Goal: Information Seeking & Learning: Learn about a topic

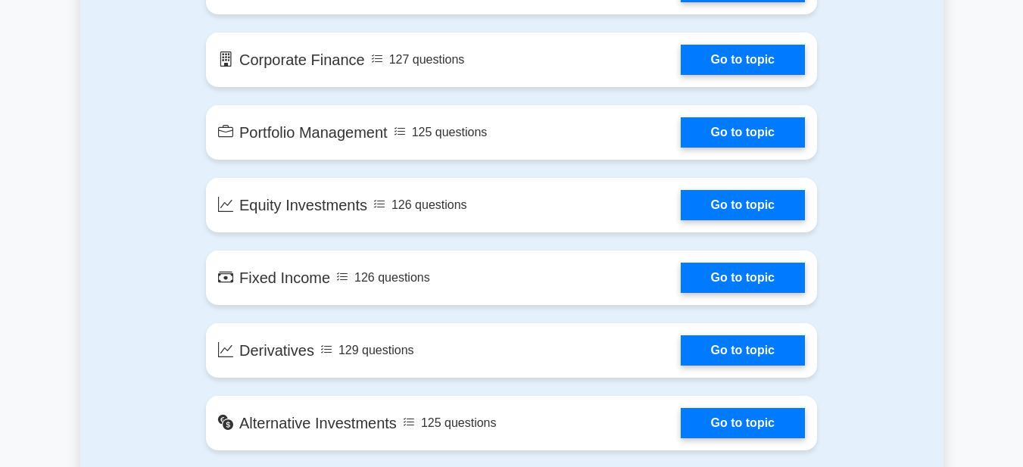
scroll to position [1102, 0]
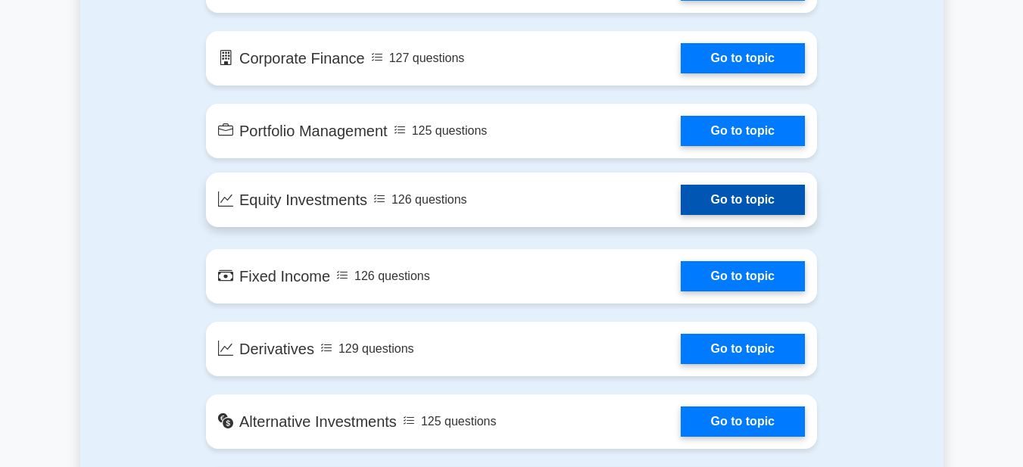
click at [697, 191] on link "Go to topic" at bounding box center [743, 200] width 124 height 30
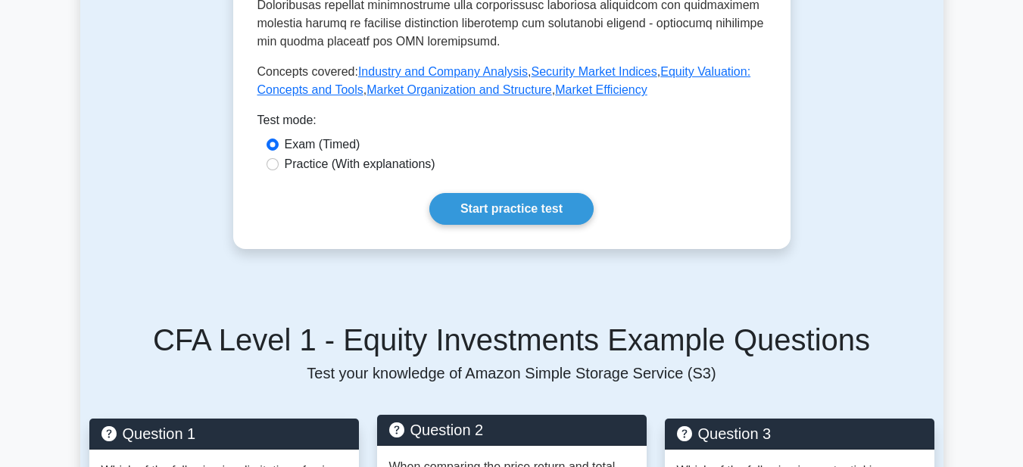
scroll to position [801, 0]
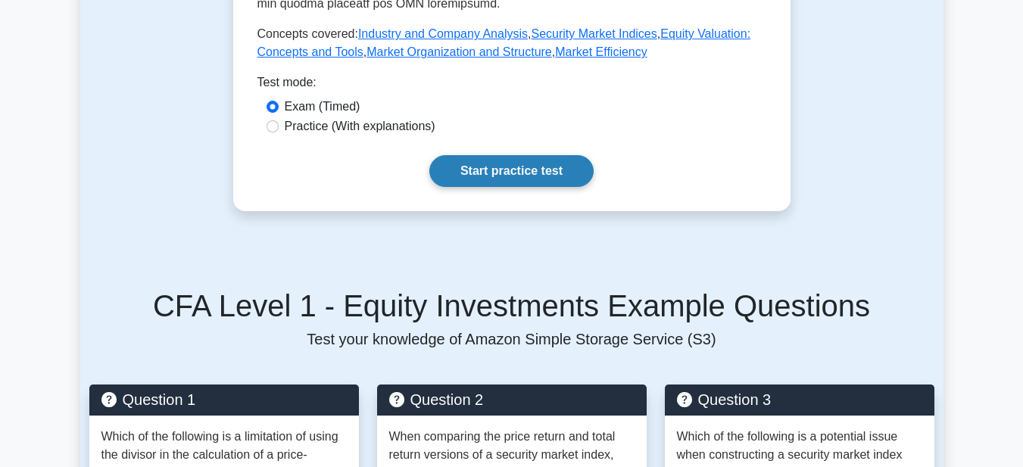
click at [493, 155] on link "Start practice test" at bounding box center [511, 171] width 164 height 32
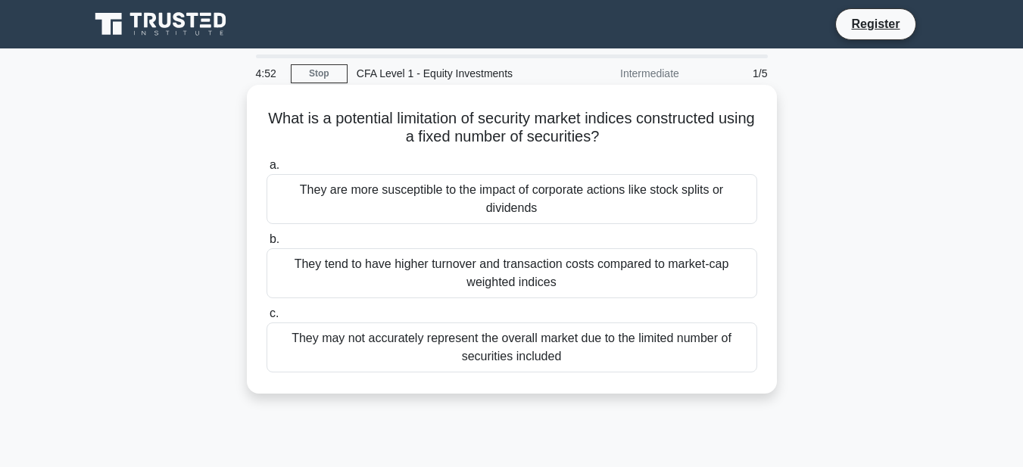
click at [393, 271] on div "They tend to have higher turnover and transaction costs compared to market-cap …" at bounding box center [512, 273] width 491 height 50
click at [267, 245] on input "b. They tend to have higher turnover and transaction costs compared to market-c…" at bounding box center [267, 240] width 0 height 10
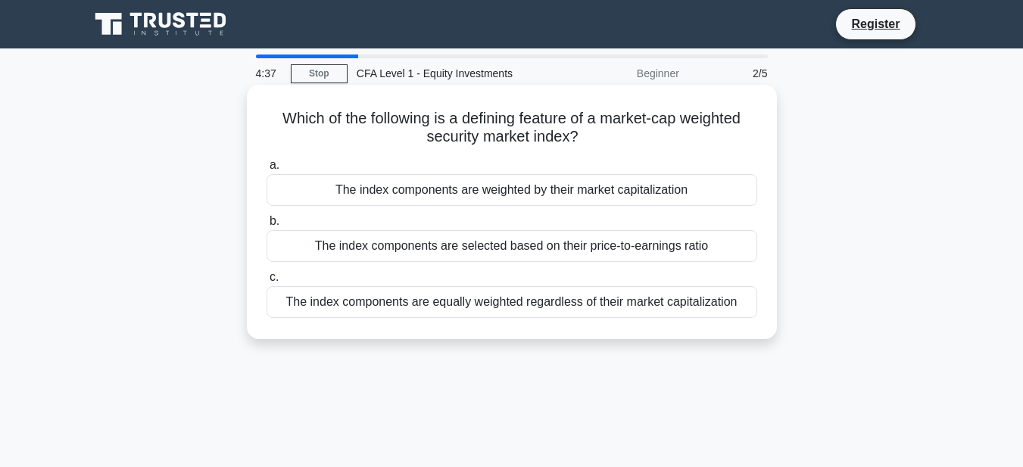
click at [388, 268] on div "a. The index components are weighted by their market capitalization b. The inde…" at bounding box center [511, 237] width 509 height 168
click at [374, 303] on div "The index components are equally weighted regardless of their market capitaliza…" at bounding box center [512, 302] width 491 height 32
click at [267, 282] on input "c. The index components are equally weighted regardless of their market capital…" at bounding box center [267, 278] width 0 height 10
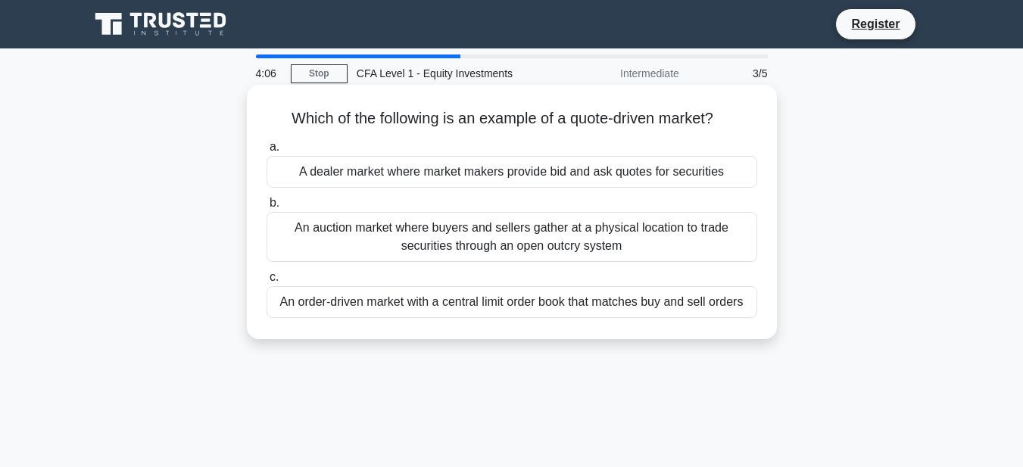
click at [396, 173] on div "A dealer market where market makers provide bid and ask quotes for securities" at bounding box center [512, 172] width 491 height 32
click at [267, 152] on input "a. A dealer market where market makers provide bid and ask quotes for securities" at bounding box center [267, 147] width 0 height 10
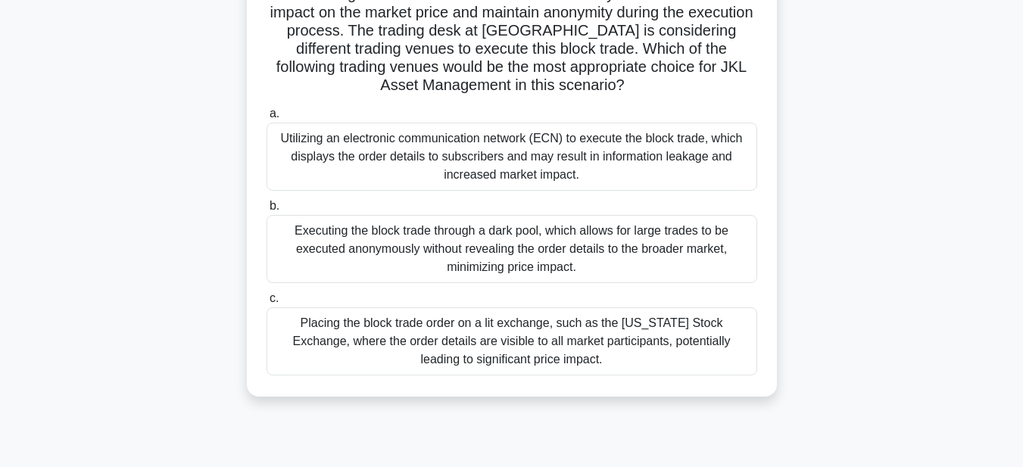
scroll to position [143, 0]
click at [710, 330] on div "Placing the block trade order on a lit exchange, such as the New York Stock Exc…" at bounding box center [512, 341] width 491 height 68
click at [267, 303] on input "c. Placing the block trade order on a lit exchange, such as the New York Stock …" at bounding box center [267, 298] width 0 height 10
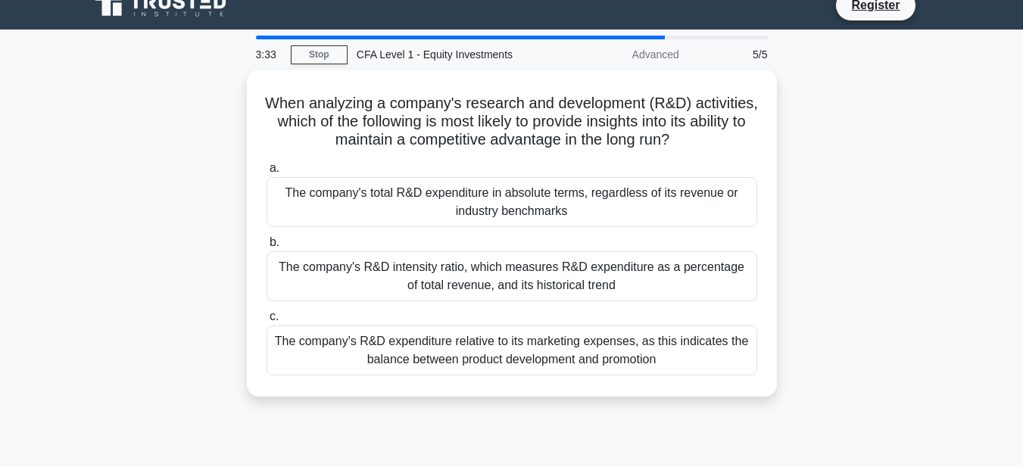
scroll to position [0, 0]
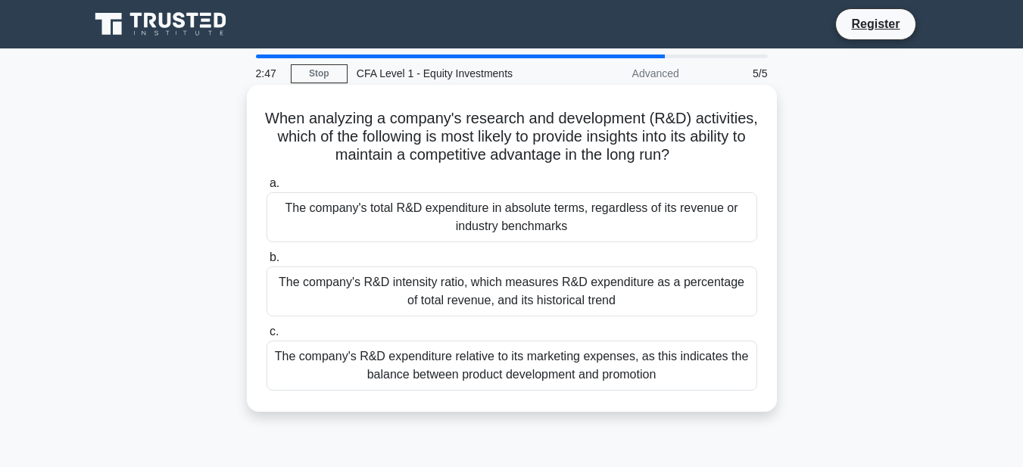
click at [689, 290] on div "The company's R&D intensity ratio, which measures R&D expenditure as a percenta…" at bounding box center [512, 292] width 491 height 50
click at [267, 263] on input "b. The company's R&D intensity ratio, which measures R&D expenditure as a perce…" at bounding box center [267, 258] width 0 height 10
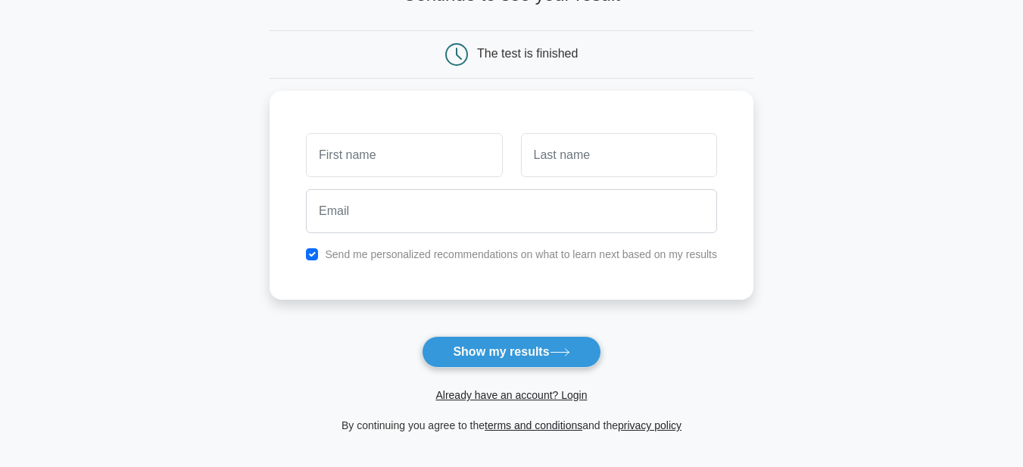
scroll to position [109, 0]
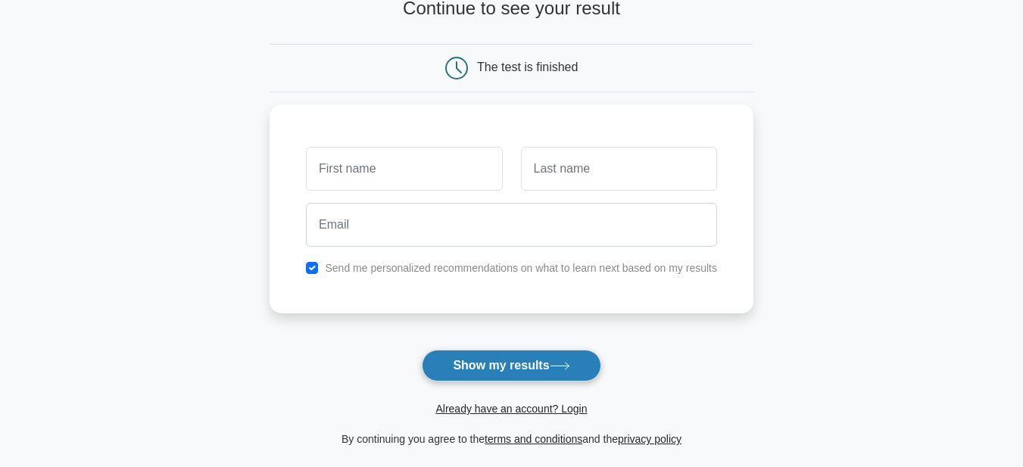
click at [564, 370] on icon at bounding box center [560, 366] width 20 height 8
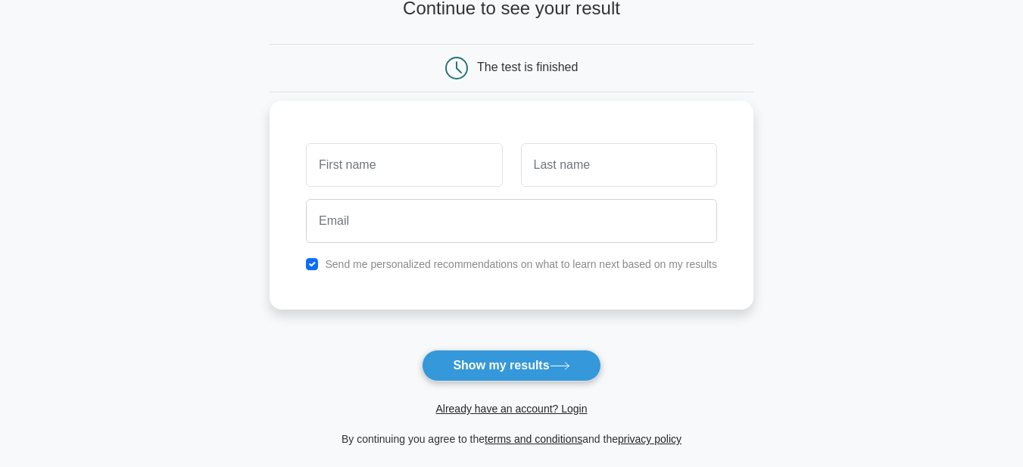
click at [423, 139] on div at bounding box center [404, 165] width 214 height 56
click at [422, 167] on input "text" at bounding box center [404, 165] width 196 height 44
type input "muhammad"
click at [422, 350] on button "Show my results" at bounding box center [511, 366] width 179 height 32
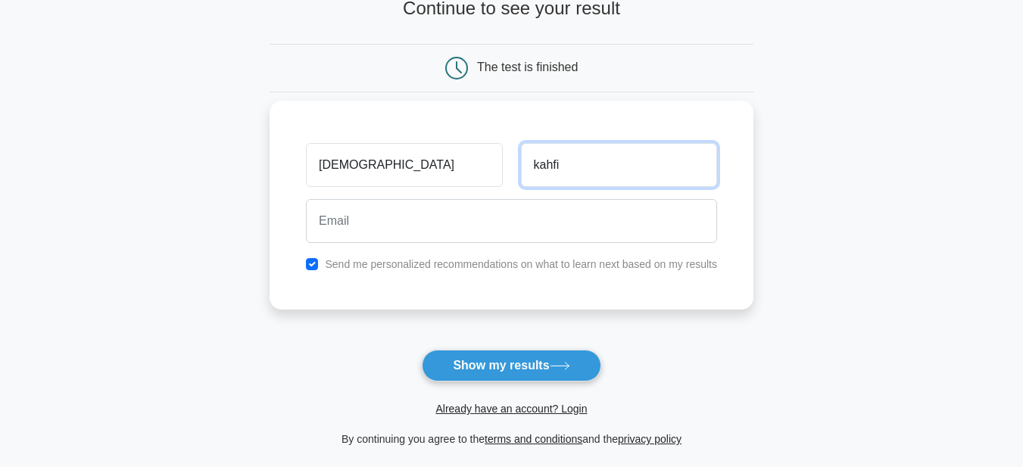
type input "kahfi"
click at [422, 350] on button "Show my results" at bounding box center [511, 366] width 179 height 32
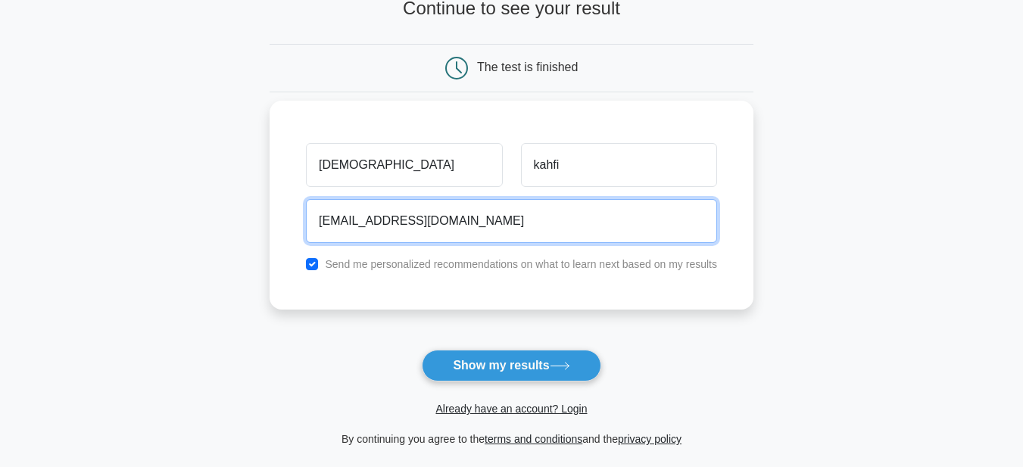
type input "mkahfi057@gmail.com"
click at [422, 350] on button "Show my results" at bounding box center [511, 366] width 179 height 32
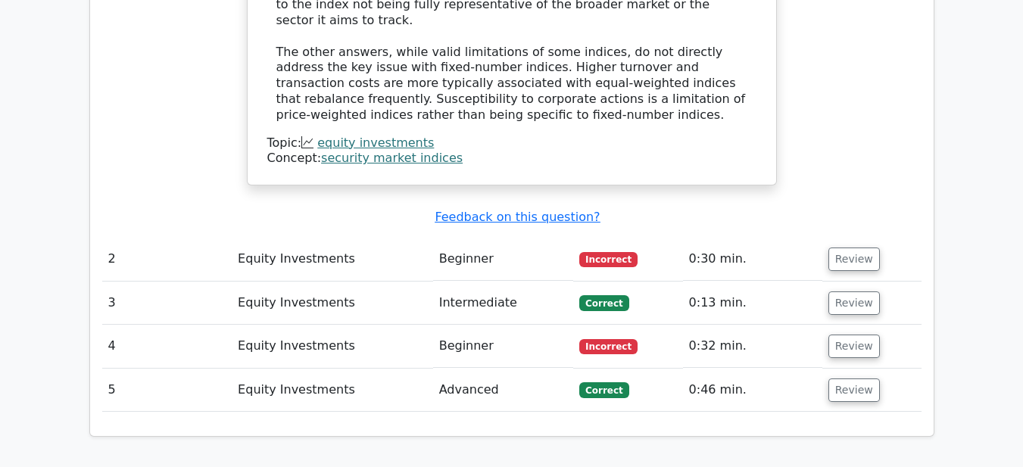
scroll to position [1595, 0]
click at [856, 291] on button "Review" at bounding box center [853, 302] width 51 height 23
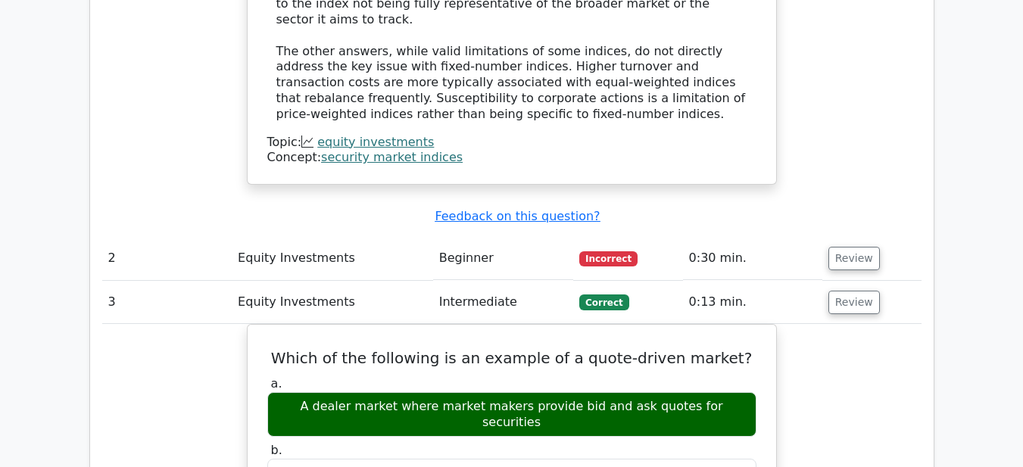
click at [856, 281] on td "Review" at bounding box center [871, 302] width 99 height 43
click at [849, 247] on button "Review" at bounding box center [853, 258] width 51 height 23
click at [831, 247] on button "Review" at bounding box center [853, 258] width 51 height 23
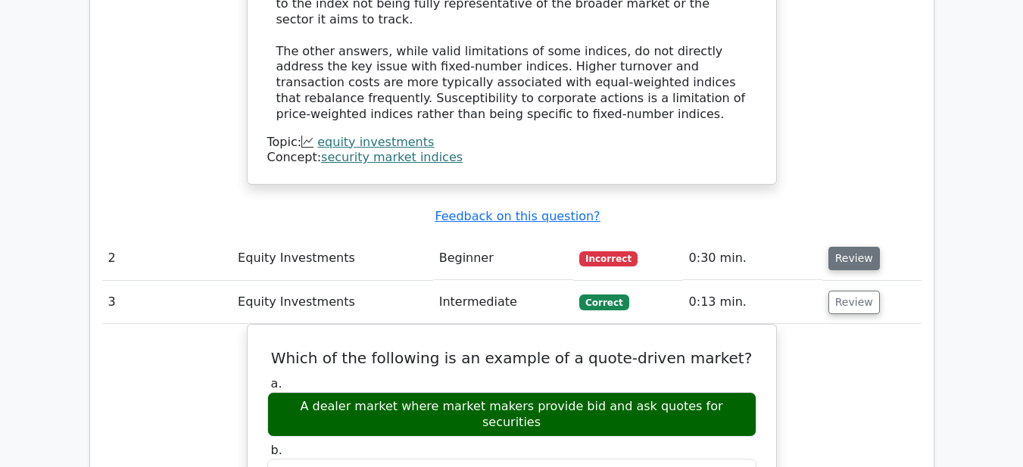
click at [831, 247] on button "Review" at bounding box center [853, 258] width 51 height 23
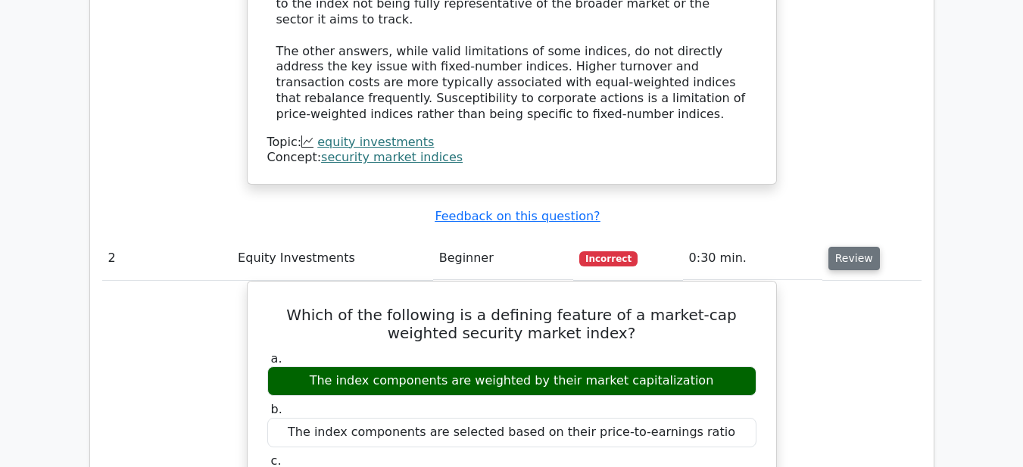
click at [831, 247] on button "Review" at bounding box center [853, 258] width 51 height 23
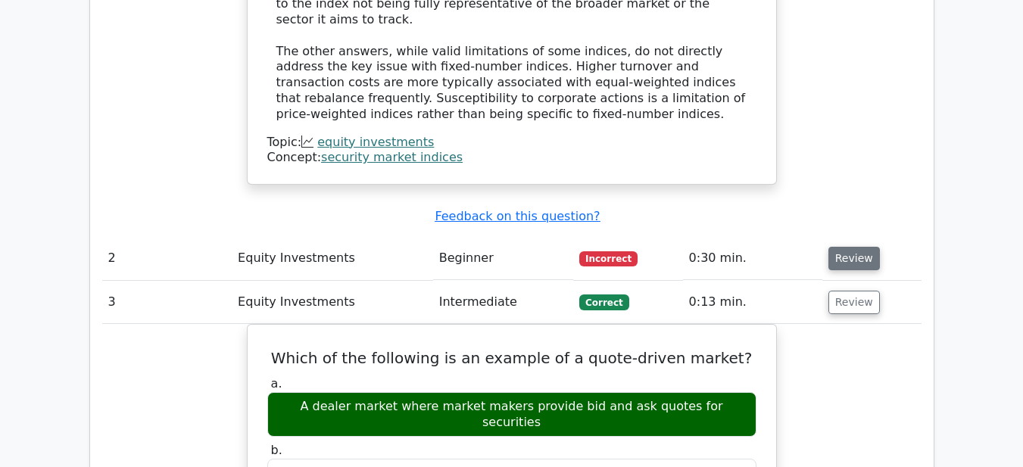
click at [831, 247] on button "Review" at bounding box center [853, 258] width 51 height 23
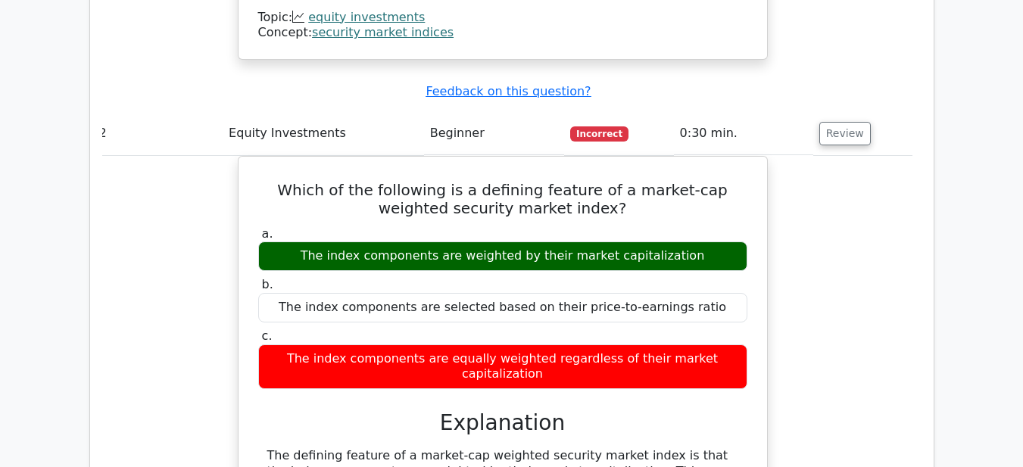
scroll to position [1729, 0]
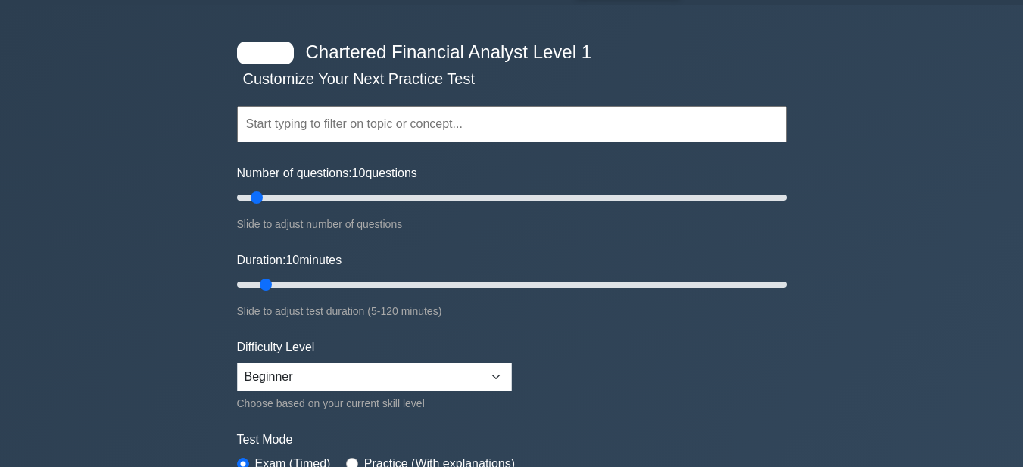
scroll to position [24, 0]
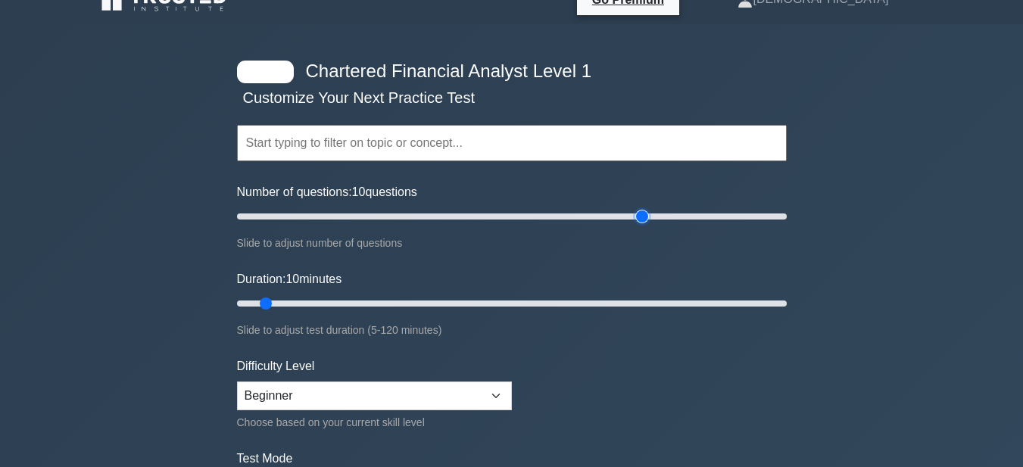
type input "150"
click at [645, 214] on input "Number of questions: 10 questions" at bounding box center [512, 216] width 550 height 18
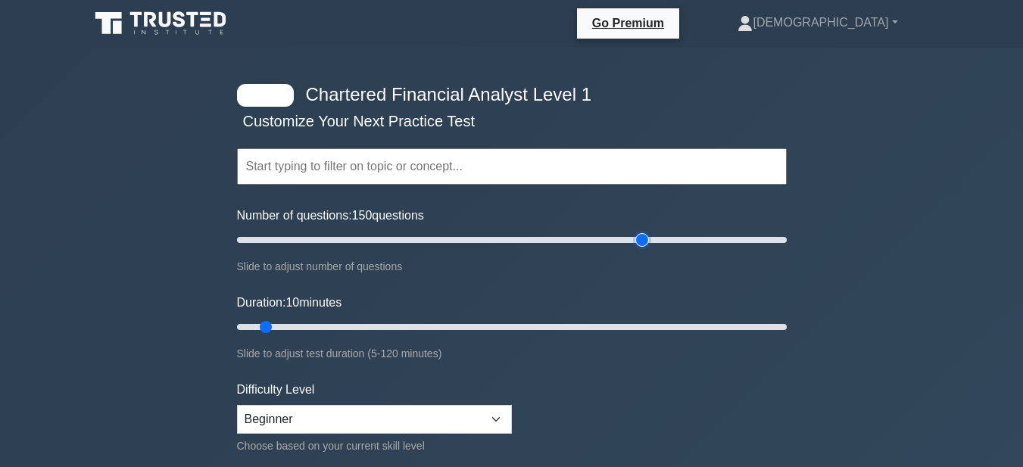
scroll to position [0, 0]
